Goal: Task Accomplishment & Management: Complete application form

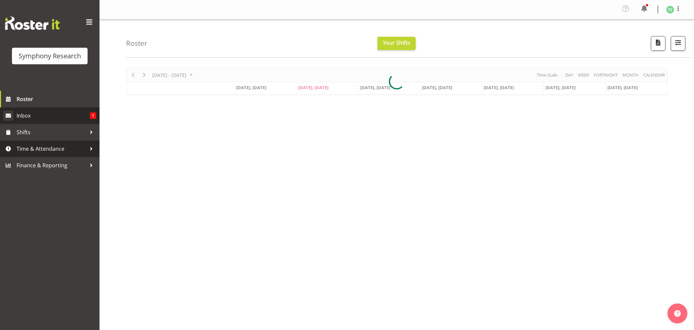
click at [21, 152] on span "Time & Attendance" at bounding box center [52, 149] width 70 height 10
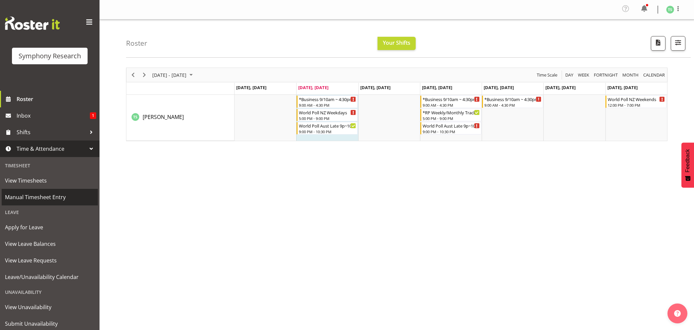
click at [41, 194] on span "Manual Timesheet Entry" at bounding box center [50, 197] width 90 height 10
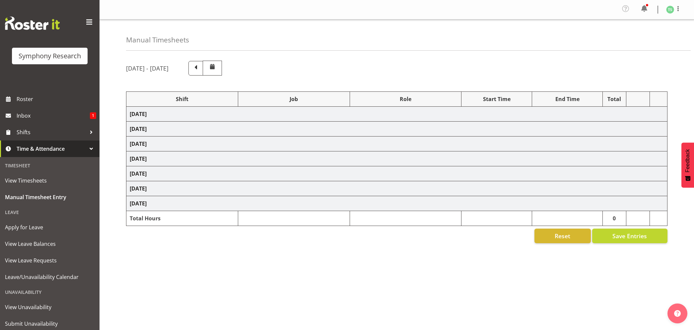
select select "26078"
select select "10587"
select select "47"
select select "26078"
select select "10587"
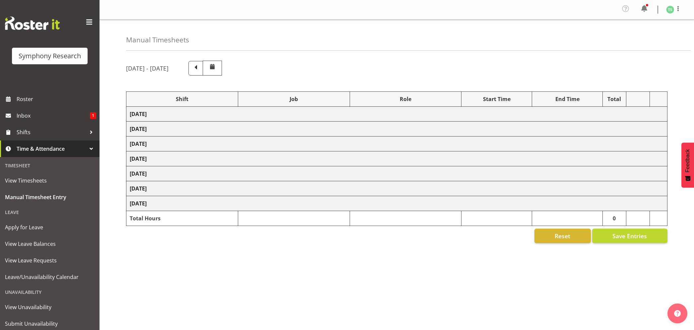
select select "47"
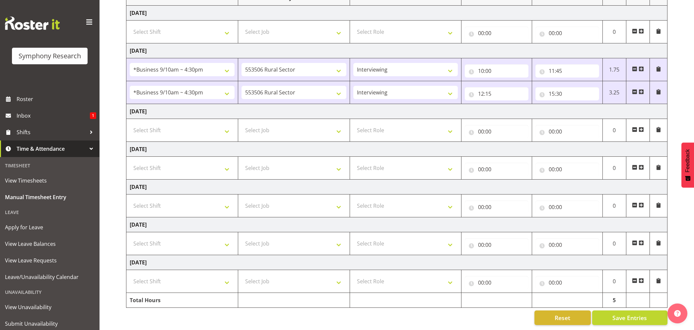
scroll to position [110, 0]
click at [642, 89] on span at bounding box center [640, 91] width 5 height 5
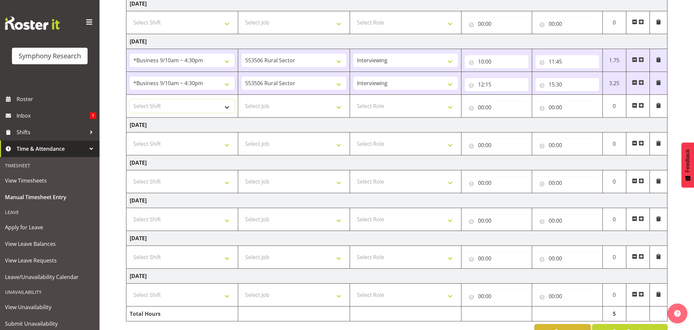
click at [226, 111] on select "Select Shift !!Weekend Residential (Roster IT Shift Label) *Business 9/10am ~ 4…" at bounding box center [182, 105] width 105 height 13
select select "48116"
click at [130, 101] on select "Select Shift !!Weekend Residential (Roster IT Shift Label) *Business 9/10am ~ 4…" at bounding box center [182, 105] width 105 height 13
click at [333, 108] on select "Select Job 550060 IF Admin 553492 World Poll Aus Wave 2 Main 2025 553493 World …" at bounding box center [293, 105] width 105 height 13
select select "10587"
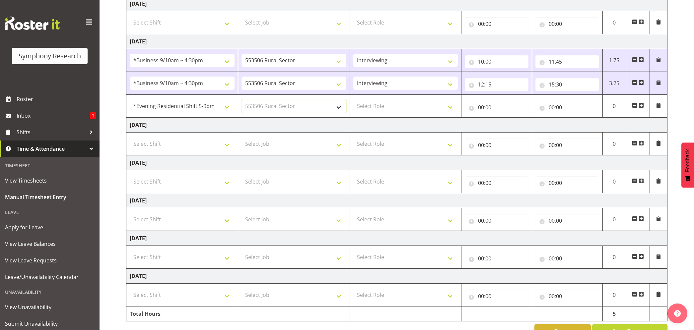
click at [241, 101] on select "Select Job 550060 IF Admin 553492 World Poll Aus Wave 2 Main 2025 553493 World …" at bounding box center [293, 105] width 105 height 13
click at [450, 109] on select "Select Role Briefing Interviewing" at bounding box center [405, 105] width 105 height 13
select select "47"
click at [353, 101] on select "Select Role Briefing Interviewing" at bounding box center [405, 105] width 105 height 13
click at [479, 109] on input "00:00" at bounding box center [497, 107] width 64 height 13
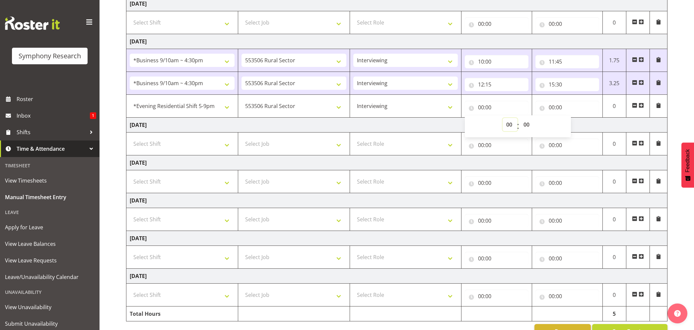
click at [508, 125] on select "00 01 02 03 04 05 06 07 08 09 10 11 12 13 14 15 16 17 18 19 20 21 22 23" at bounding box center [509, 124] width 15 height 13
select select "17"
click at [502, 119] on select "00 01 02 03 04 05 06 07 08 09 10 11 12 13 14 15 16 17 18 19 20 21 22 23" at bounding box center [509, 124] width 15 height 13
type input "17:00"
click at [487, 107] on input "17:00" at bounding box center [497, 107] width 64 height 13
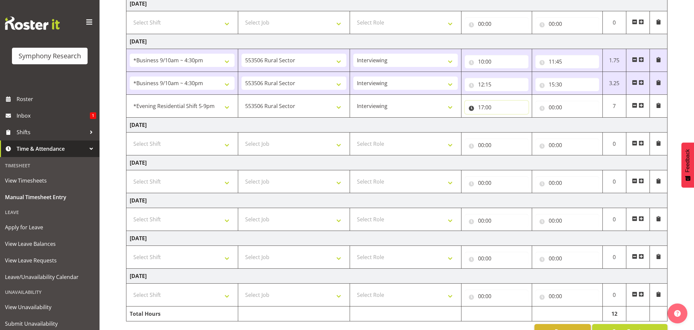
click at [487, 107] on input "17:00" at bounding box center [497, 107] width 64 height 13
click at [529, 127] on select "00 01 02 03 04 05 06 07 08 09 10 11 12 13 14 15 16 17 18 19 20 21 22 23 24 25 2…" at bounding box center [527, 124] width 15 height 13
select select "30"
click at [520, 119] on select "00 01 02 03 04 05 06 07 08 09 10 11 12 13 14 15 16 17 18 19 20 21 22 23 24 25 2…" at bounding box center [527, 124] width 15 height 13
type input "17:30"
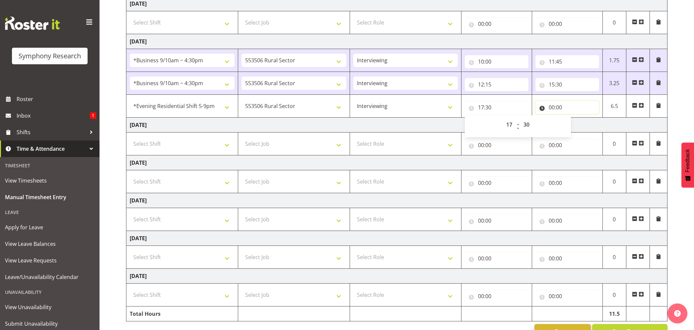
click at [553, 109] on input "00:00" at bounding box center [567, 107] width 64 height 13
click at [578, 125] on select "00 01 02 03 04 05 06 07 08 09 10 11 12 13 14 15 16 17 18 19 20 21 22 23" at bounding box center [580, 124] width 15 height 13
select select "20"
click at [573, 119] on select "00 01 02 03 04 05 06 07 08 09 10 11 12 13 14 15 16 17 18 19 20 21 22 23" at bounding box center [580, 124] width 15 height 13
type input "20:00"
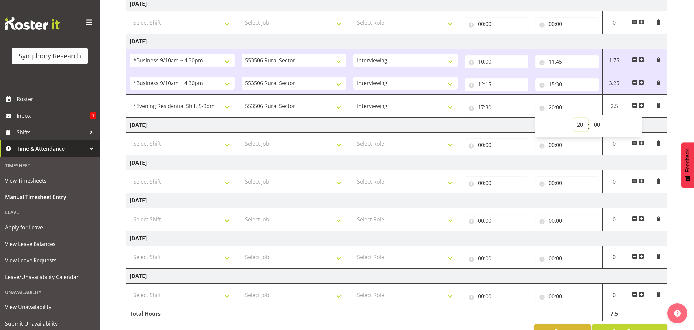
scroll to position [133, 0]
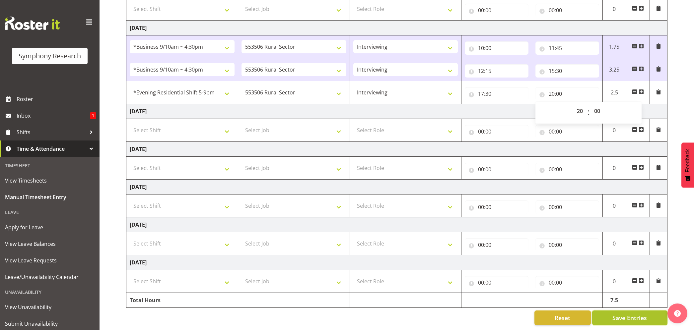
click at [612, 311] on button "Save Entries" at bounding box center [629, 318] width 75 height 15
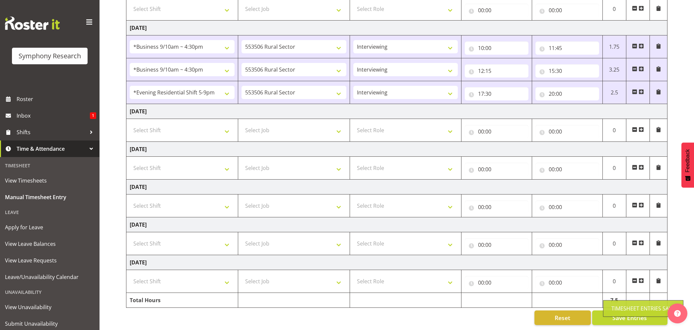
click at [617, 308] on div "Timesheet Entries Save" at bounding box center [643, 309] width 64 height 8
click at [605, 311] on button "Save Entries" at bounding box center [629, 318] width 75 height 15
click at [618, 314] on span "Save Entries" at bounding box center [629, 318] width 34 height 9
click at [608, 311] on button "Save Entries" at bounding box center [629, 318] width 75 height 15
click at [612, 314] on span "Save Entries" at bounding box center [629, 318] width 34 height 9
